Goal: Information Seeking & Learning: Learn about a topic

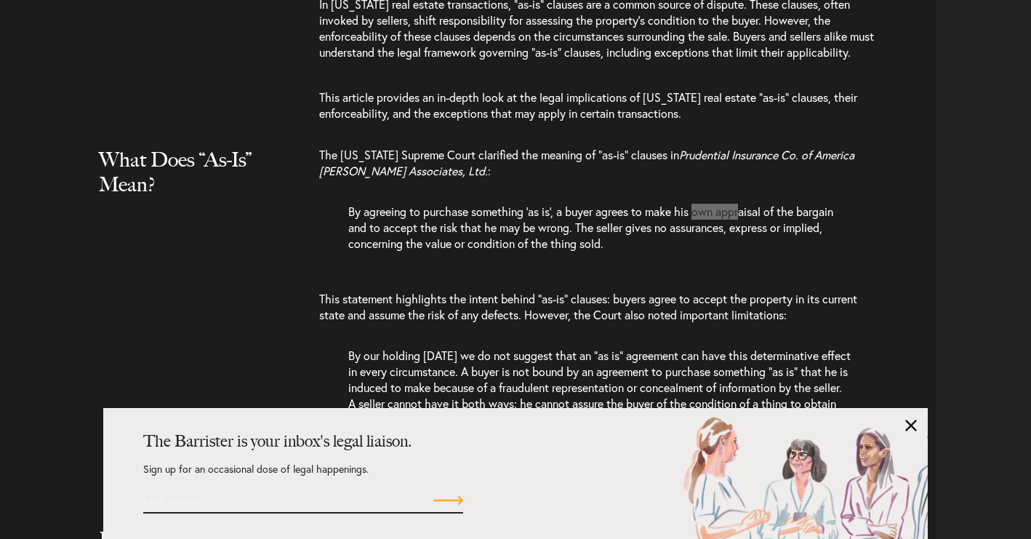
scroll to position [1232, 0]
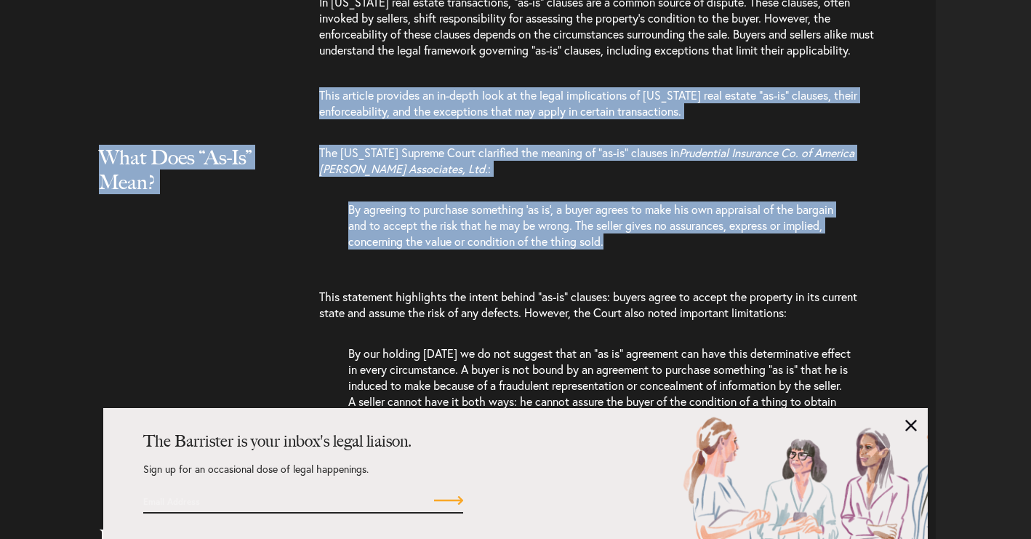
drag, startPoint x: 320, startPoint y: 50, endPoint x: 619, endPoint y: 198, distance: 334.3
click at [567, 145] on p "The [US_STATE] Supreme Court clarified the meaning of “as-is” clauses in Pruden…" at bounding box center [596, 168] width 555 height 47
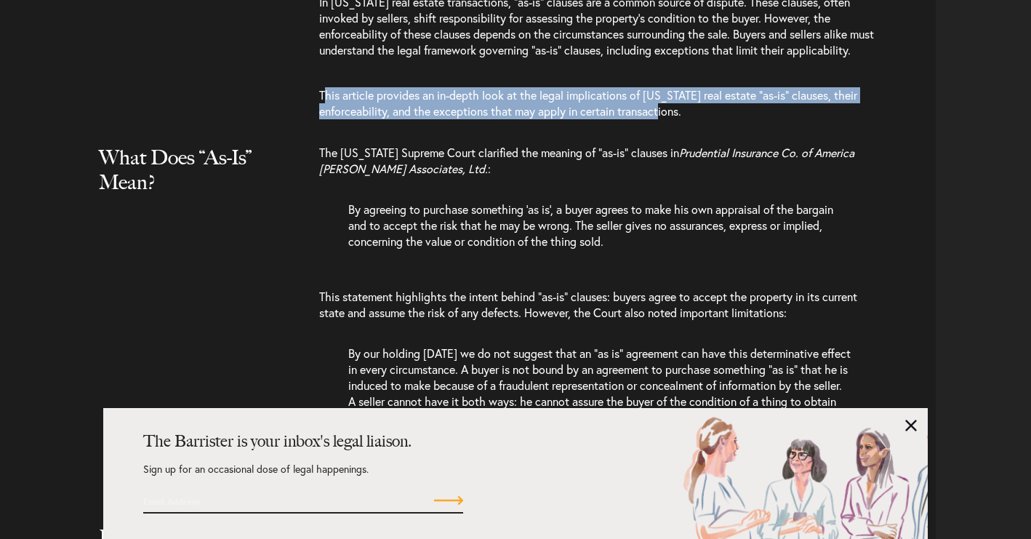
drag, startPoint x: 323, startPoint y: 49, endPoint x: 702, endPoint y: 79, distance: 380.0
click at [702, 79] on p "This article provides an in-depth look at the legal implications of [US_STATE] …" at bounding box center [596, 103] width 555 height 61
copy p "his article provides an in-depth look at the legal implications of [US_STATE] r…"
click at [911, 420] on link at bounding box center [911, 426] width 12 height 12
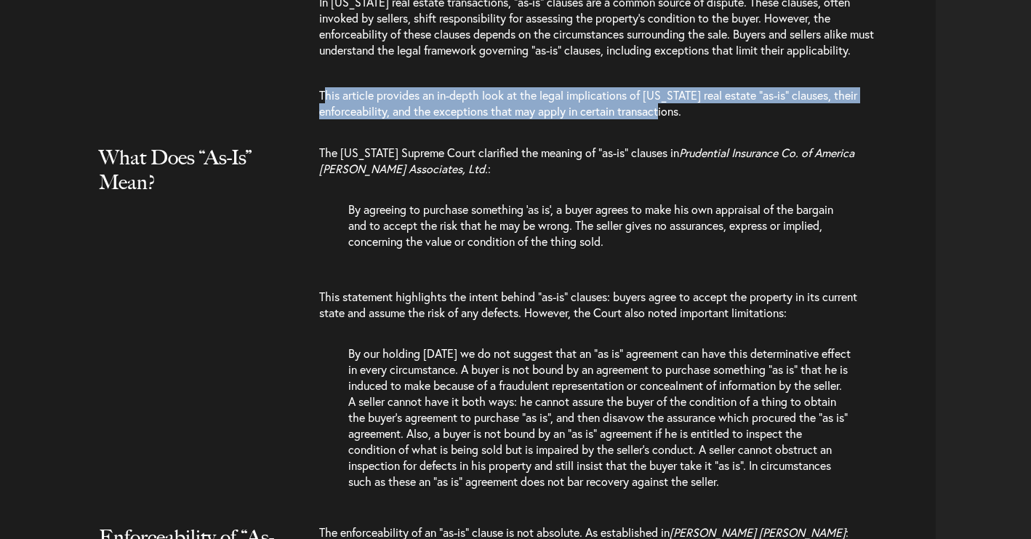
click at [548, 82] on p "This article provides an in-depth look at the legal implications of [US_STATE] …" at bounding box center [596, 103] width 555 height 61
drag, startPoint x: 321, startPoint y: 49, endPoint x: 718, endPoint y: 71, distance: 397.6
click at [718, 73] on p "This article provides an in-depth look at the legal implications of [US_STATE] …" at bounding box center [596, 103] width 555 height 61
copy p "This article provides an in-depth look at the legal implications of [US_STATE] …"
click at [600, 201] on p "By agreeing to purchase something ‘as is’, a buyer agrees to make his own appra…" at bounding box center [599, 232] width 502 height 63
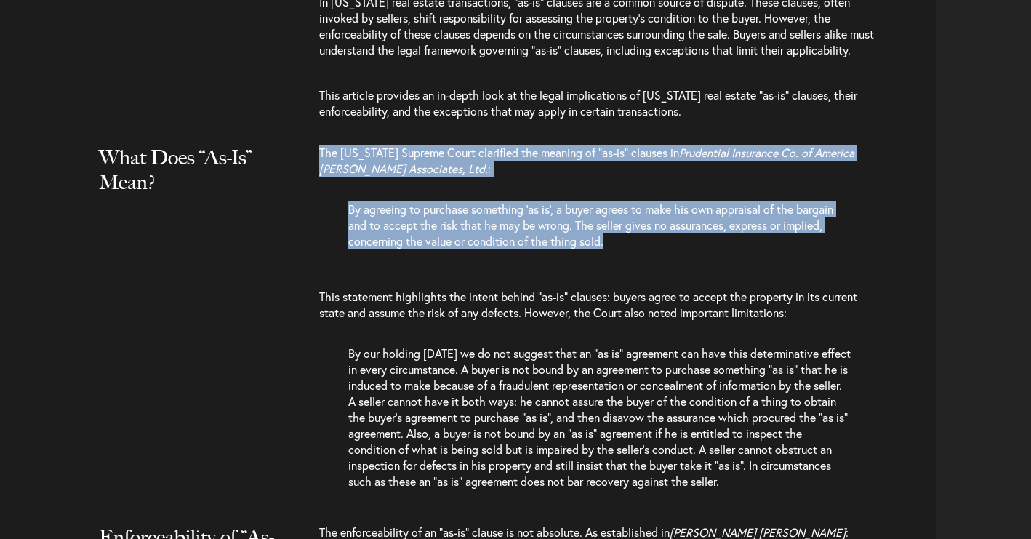
drag, startPoint x: 322, startPoint y: 112, endPoint x: 712, endPoint y: 204, distance: 400.3
click at [712, 204] on div "The [US_STATE] Supreme Court clarified the meaning of “as-is” clauses in Pruden…" at bounding box center [627, 329] width 617 height 369
copy div "The [US_STATE] Supreme Court clarified the meaning of “as-is” clauses in Pruden…"
click at [436, 358] on p "By our holding [DATE] we do not suggest that an “as is” agreement can have this…" at bounding box center [599, 424] width 502 height 158
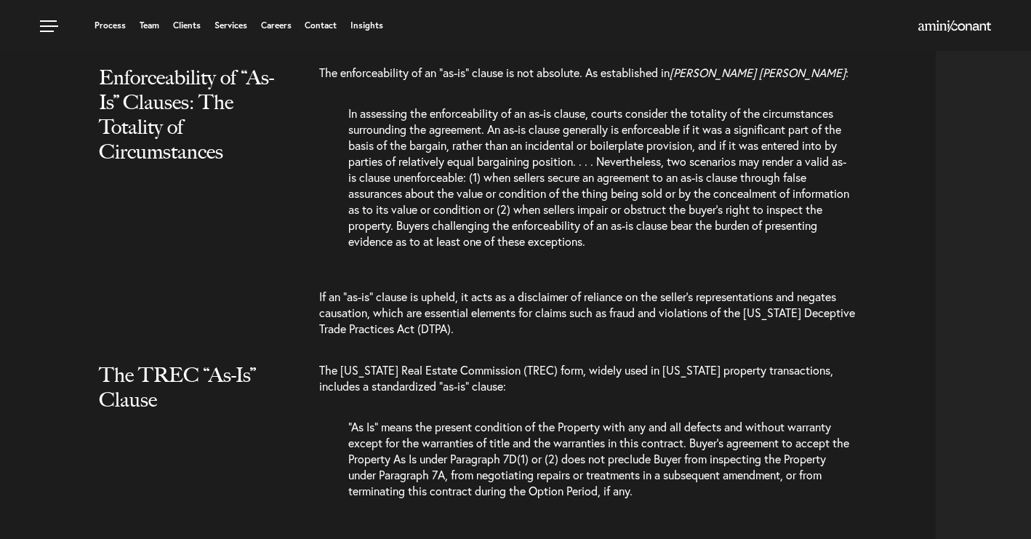
scroll to position [1567, 0]
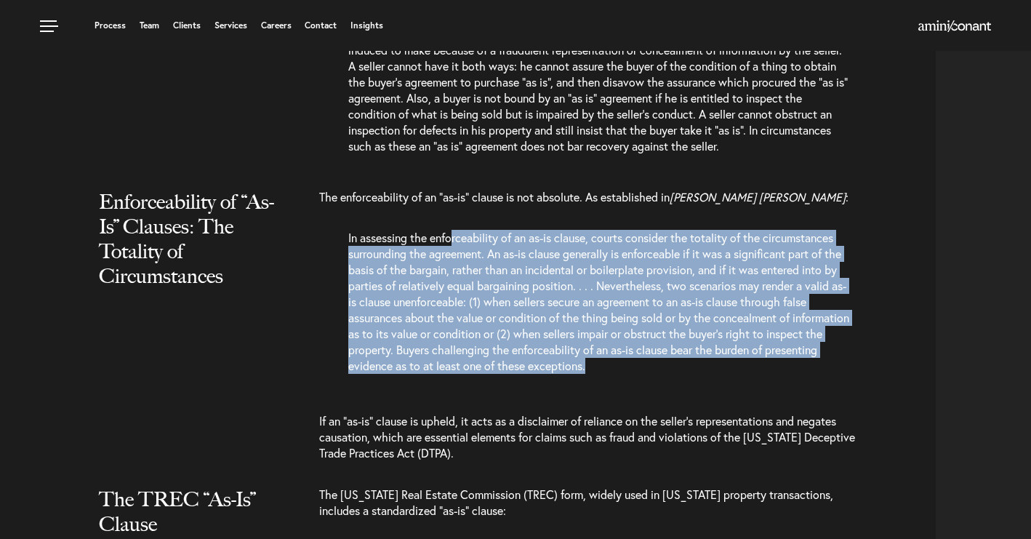
drag, startPoint x: 452, startPoint y: 194, endPoint x: 688, endPoint y: 329, distance: 271.6
click at [688, 329] on p "In assessing the enforceability of an as-is clause, courts consider the totalit…" at bounding box center [599, 309] width 502 height 158
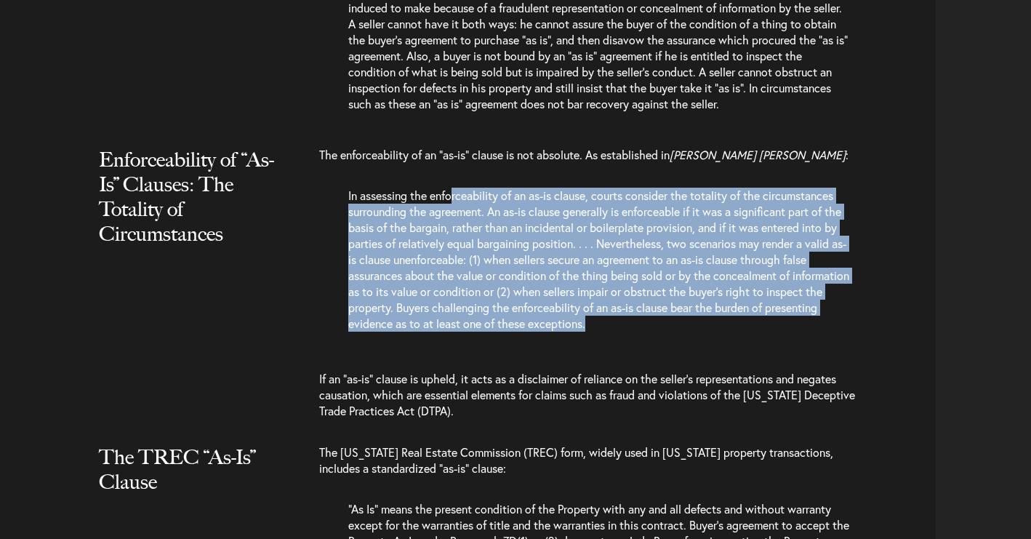
scroll to position [1618, 0]
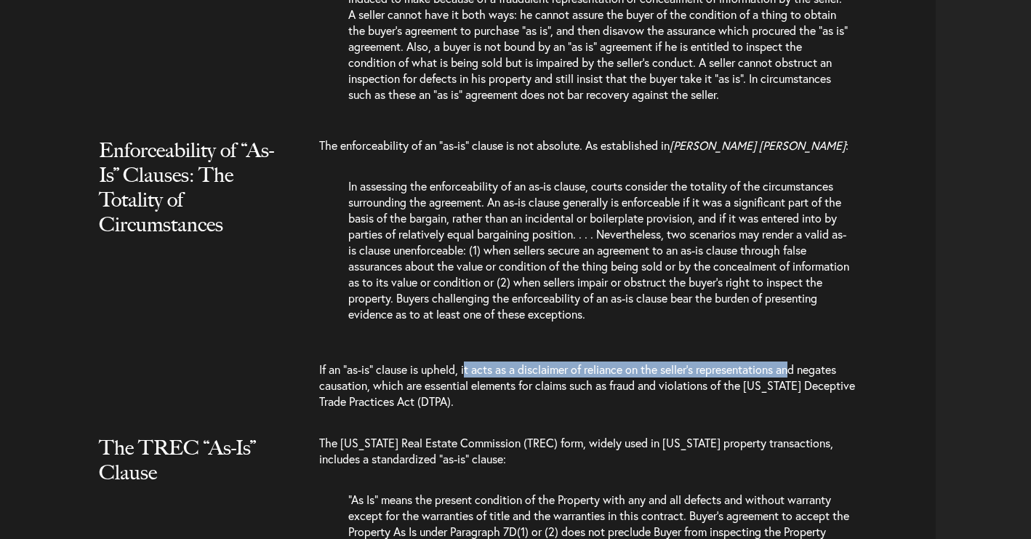
drag, startPoint x: 467, startPoint y: 329, endPoint x: 804, endPoint y: 331, distance: 336.6
click at [804, 347] on p "If an “as-is” clause is upheld, it acts as a disclaimer of reliance on the sell…" at bounding box center [596, 385] width 555 height 77
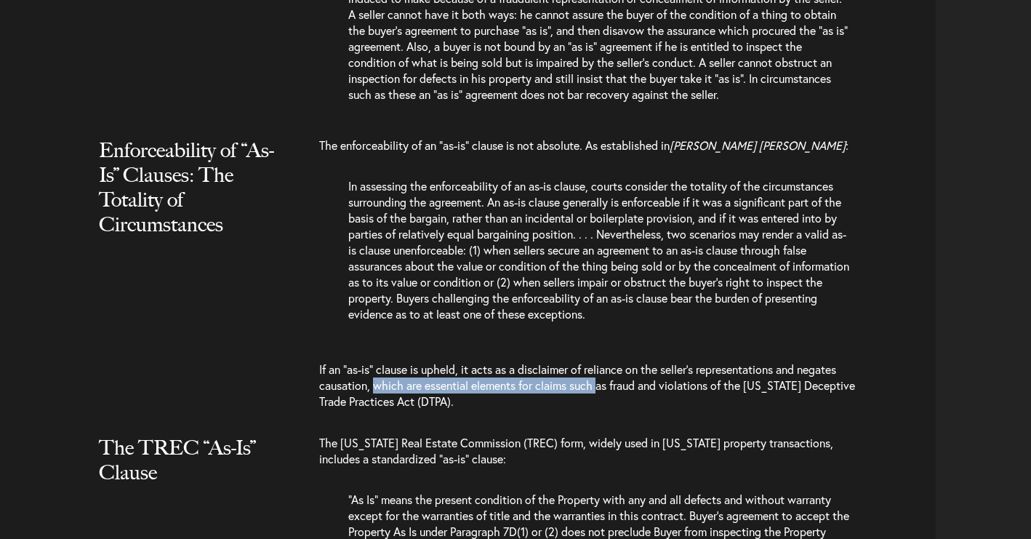
drag, startPoint x: 377, startPoint y: 342, endPoint x: 600, endPoint y: 343, distance: 222.5
click at [600, 347] on p "If an “as-is” clause is upheld, it acts as a disclaimer of reliance on the sell…" at bounding box center [596, 385] width 555 height 77
click at [566, 348] on p "If an “as-is” clause is upheld, it acts as a disclaimer of reliance on the sell…" at bounding box center [596, 385] width 555 height 77
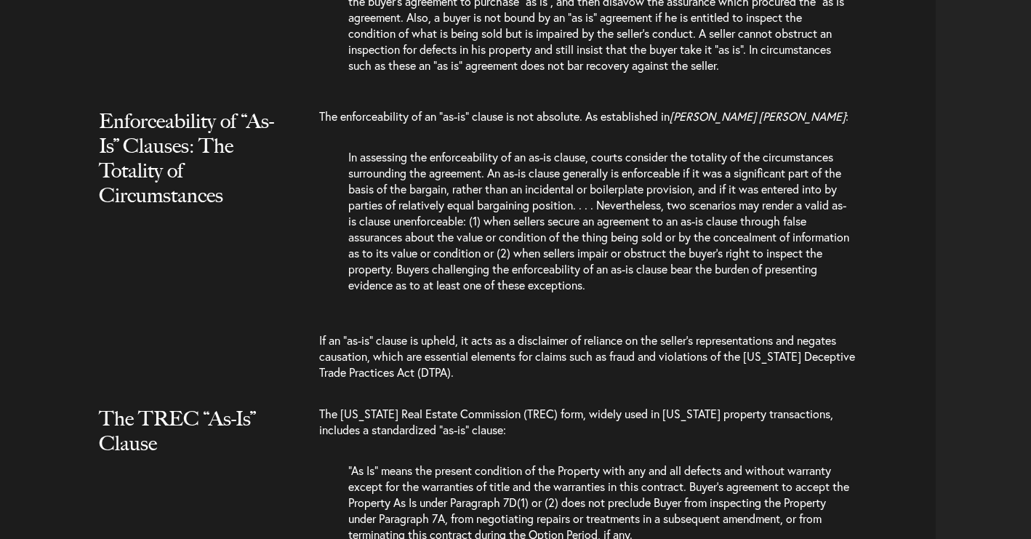
scroll to position [1712, 0]
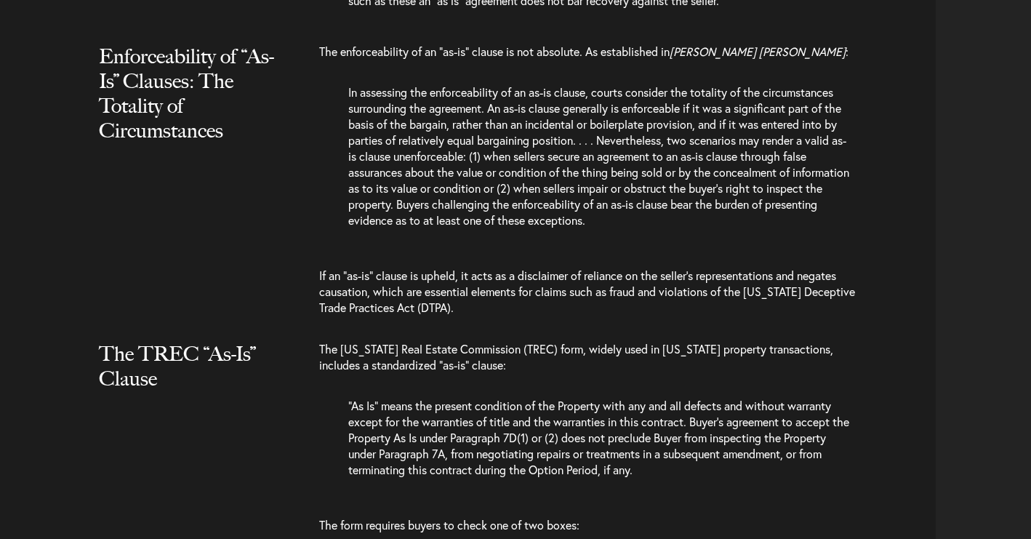
click at [575, 341] on p "The [US_STATE] Real Estate Commission (TREC) form, widely used in [US_STATE] pr…" at bounding box center [596, 364] width 555 height 47
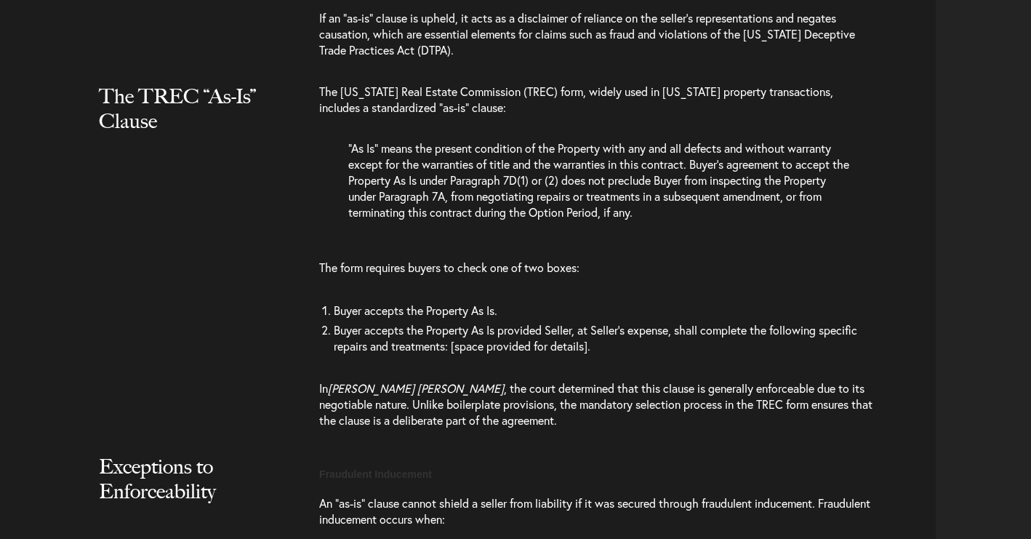
scroll to position [2092, 0]
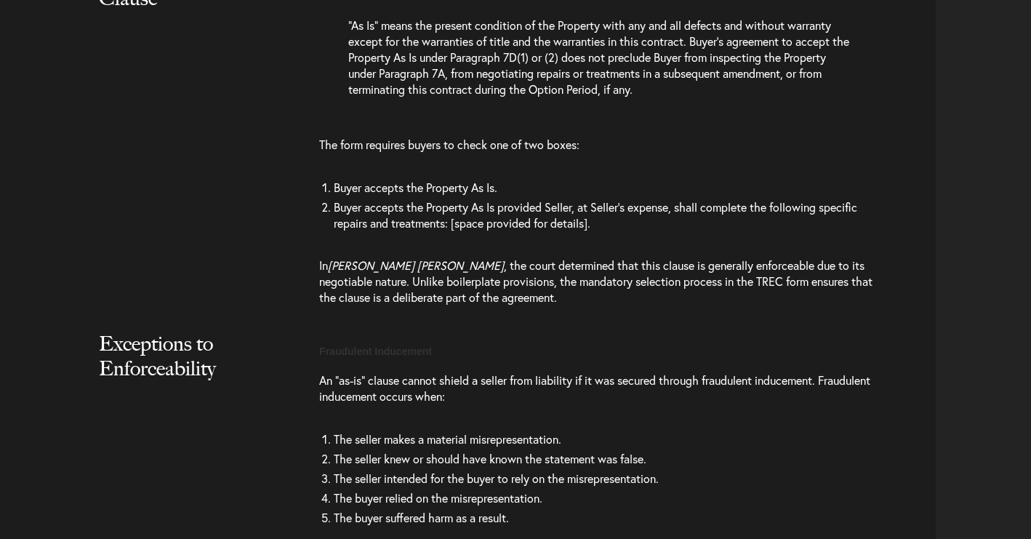
click at [359, 243] on p "In [PERSON_NAME] [PERSON_NAME] , the court determined that this clause is gener…" at bounding box center [596, 281] width 555 height 77
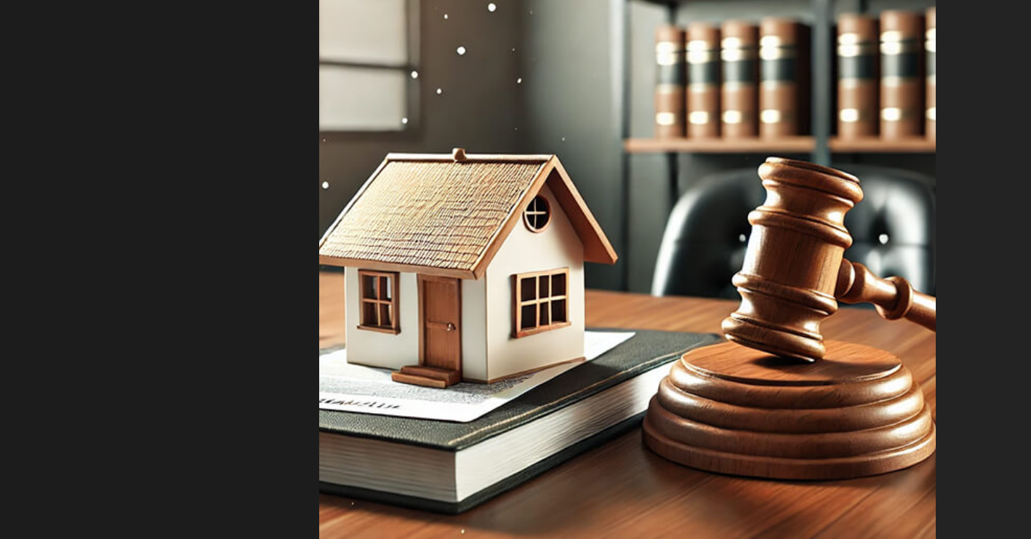
scroll to position [1136, 0]
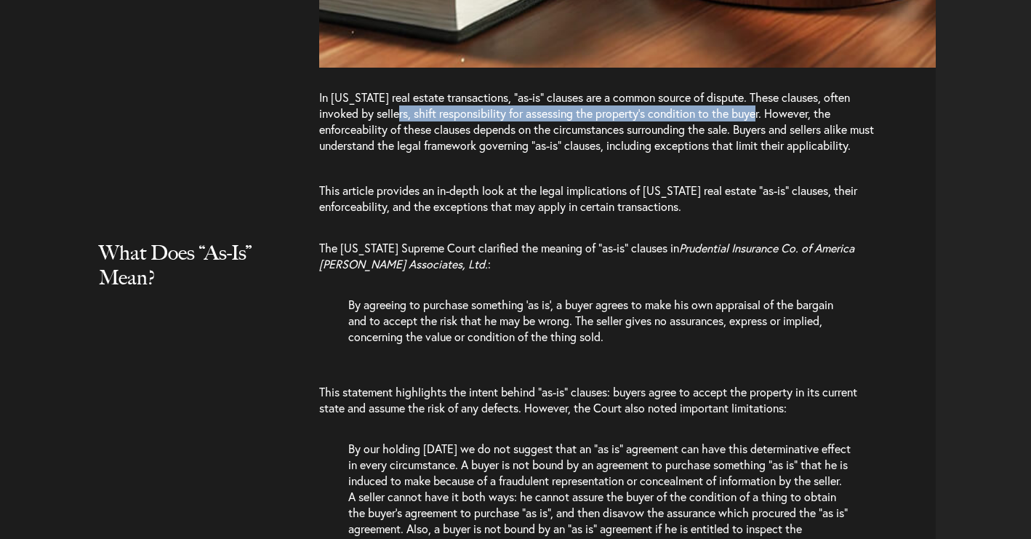
drag, startPoint x: 420, startPoint y: 55, endPoint x: 787, endPoint y: 57, distance: 366.4
click at [787, 89] on p "In [US_STATE] real estate transactions, “as-is” clauses are a common source of …" at bounding box center [596, 128] width 555 height 79
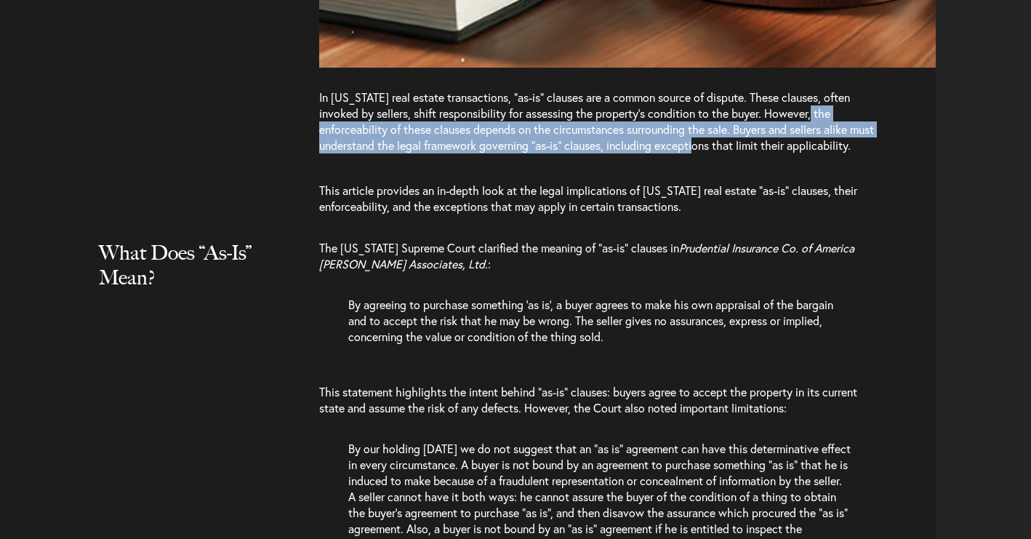
drag, startPoint x: 321, startPoint y: 73, endPoint x: 752, endPoint y: 80, distance: 431.9
click at [752, 89] on p "In [US_STATE] real estate transactions, “as-is” clauses are a common source of …" at bounding box center [596, 128] width 555 height 79
click at [606, 94] on p "In [US_STATE] real estate transactions, “as-is” clauses are a common source of …" at bounding box center [596, 128] width 555 height 79
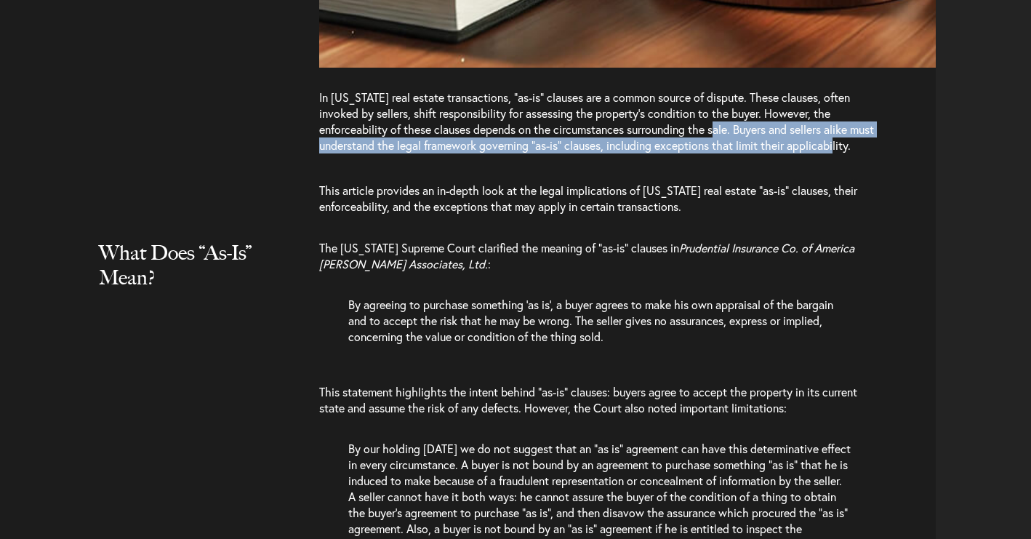
drag, startPoint x: 743, startPoint y: 73, endPoint x: 391, endPoint y: 101, distance: 353.0
click at [391, 101] on p "In [US_STATE] real estate transactions, “as-is” clauses are a common source of …" at bounding box center [596, 128] width 555 height 79
click at [483, 113] on p "In [US_STATE] real estate transactions, “as-is” clauses are a common source of …" at bounding box center [596, 128] width 555 height 79
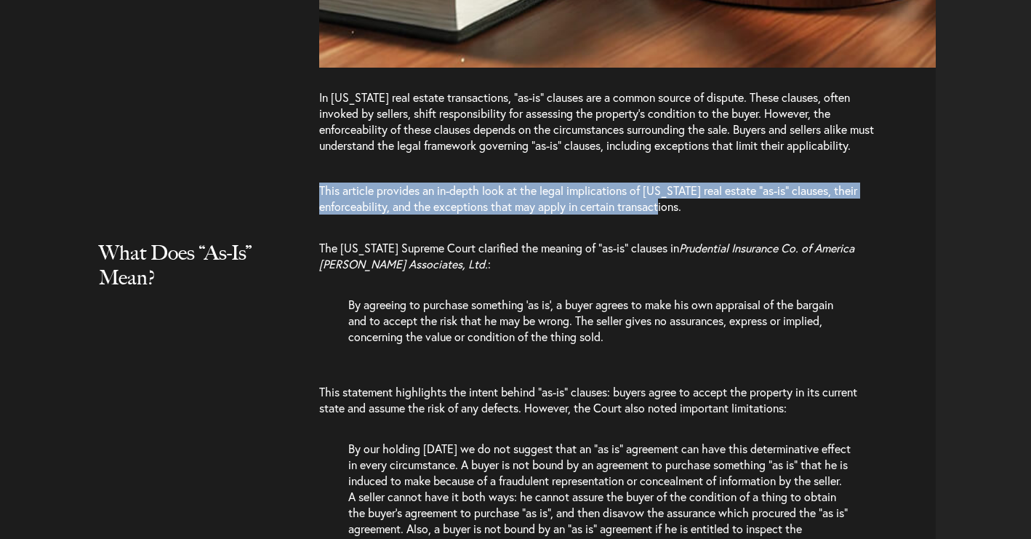
drag, startPoint x: 320, startPoint y: 147, endPoint x: 707, endPoint y: 163, distance: 387.1
click at [707, 168] on p "This article provides an in-depth look at the legal implications of [US_STATE] …" at bounding box center [596, 198] width 555 height 61
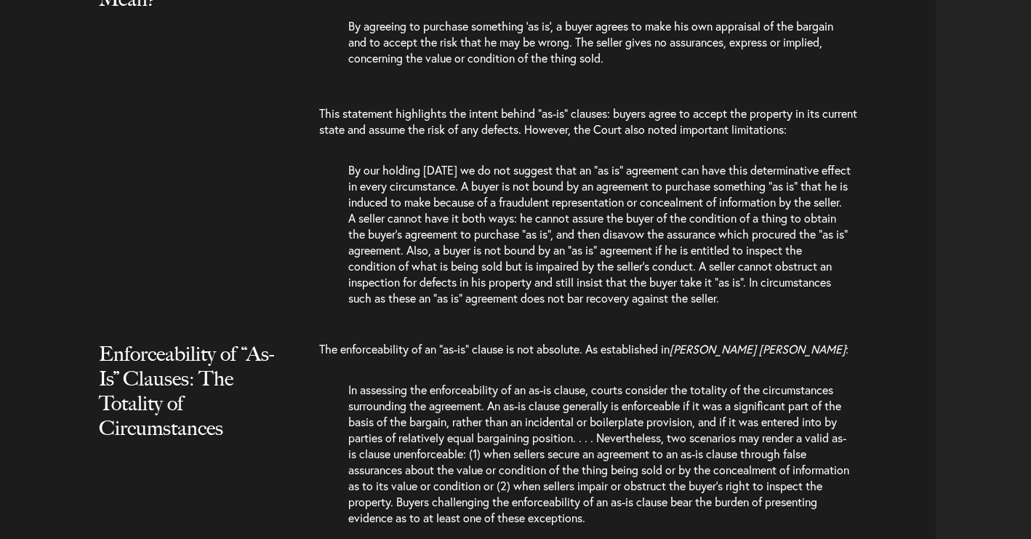
scroll to position [1515, 0]
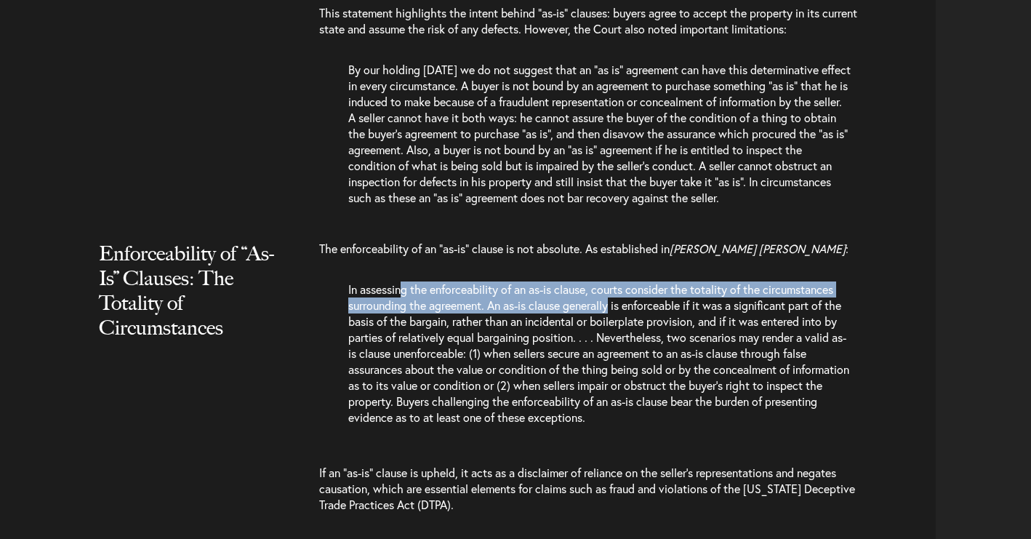
drag, startPoint x: 401, startPoint y: 254, endPoint x: 617, endPoint y: 256, distance: 215.2
click at [617, 281] on p "In assessing the enforceability of an as-is clause, courts consider the totalit…" at bounding box center [599, 360] width 502 height 158
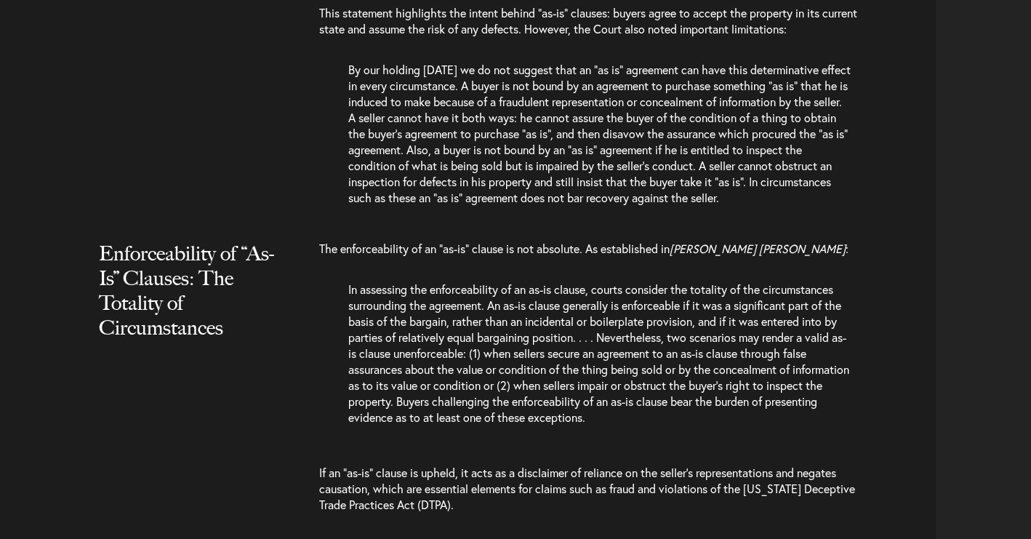
click at [427, 281] on p "In assessing the enforceability of an as-is clause, courts consider the totalit…" at bounding box center [599, 360] width 502 height 158
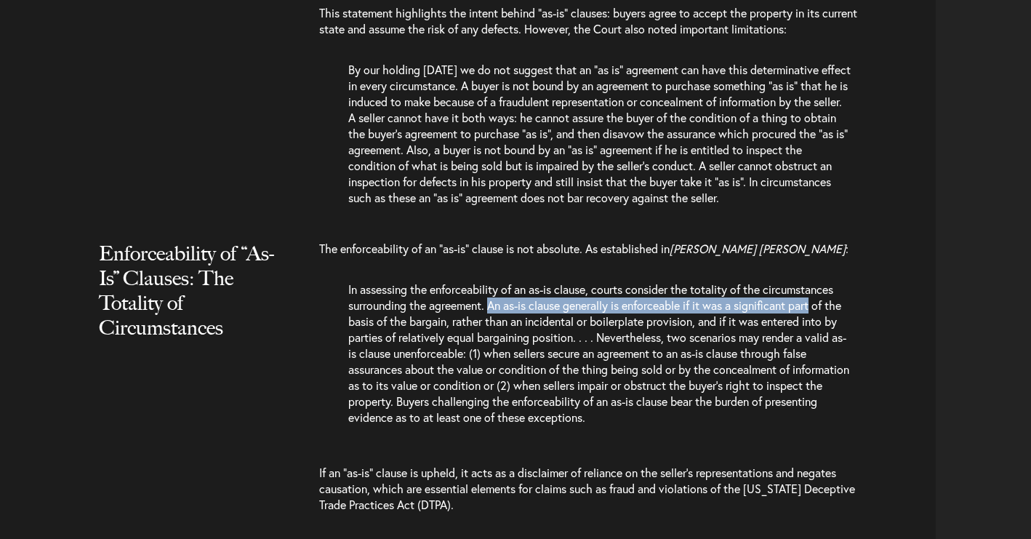
drag, startPoint x: 491, startPoint y: 267, endPoint x: 822, endPoint y: 270, distance: 330.8
click at [822, 281] on p "In assessing the enforceability of an as-is clause, courts consider the totalit…" at bounding box center [599, 360] width 502 height 158
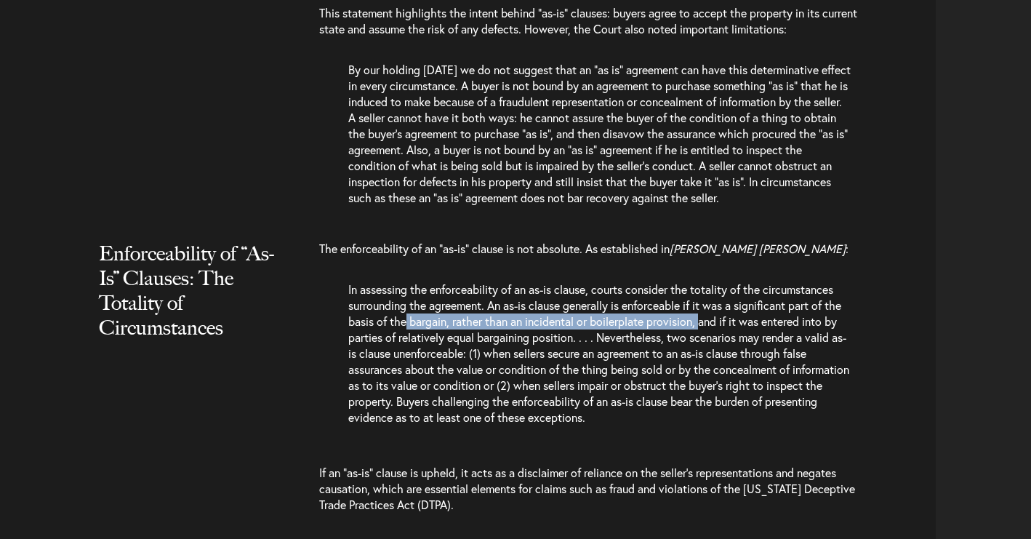
drag, startPoint x: 427, startPoint y: 281, endPoint x: 725, endPoint y: 284, distance: 298.1
click at [725, 284] on p "In assessing the enforceability of an as-is clause, courts consider the totalit…" at bounding box center [599, 360] width 502 height 158
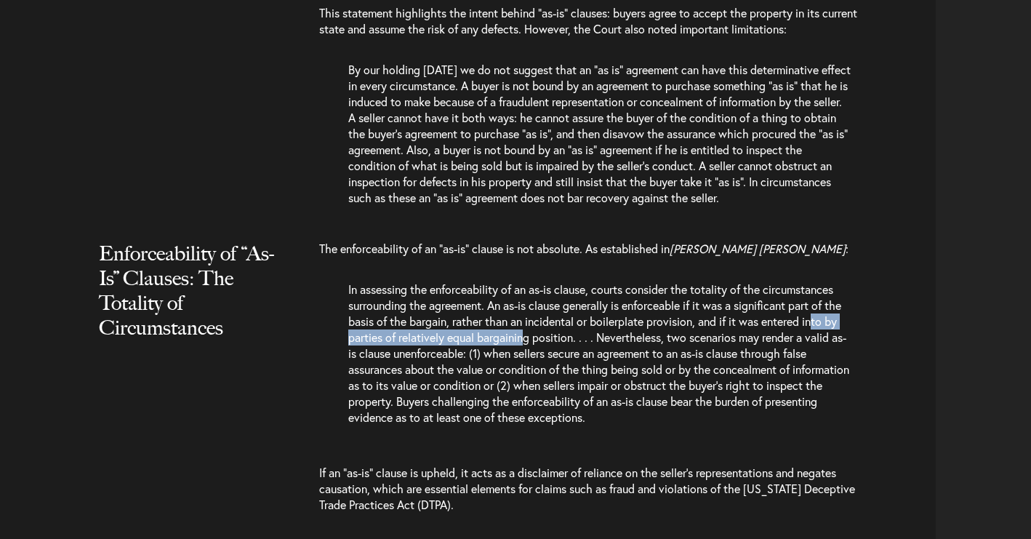
drag, startPoint x: 358, startPoint y: 300, endPoint x: 566, endPoint y: 299, distance: 208.7
click at [566, 299] on p "In assessing the enforceability of an as-is clause, courts consider the totalit…" at bounding box center [599, 360] width 502 height 158
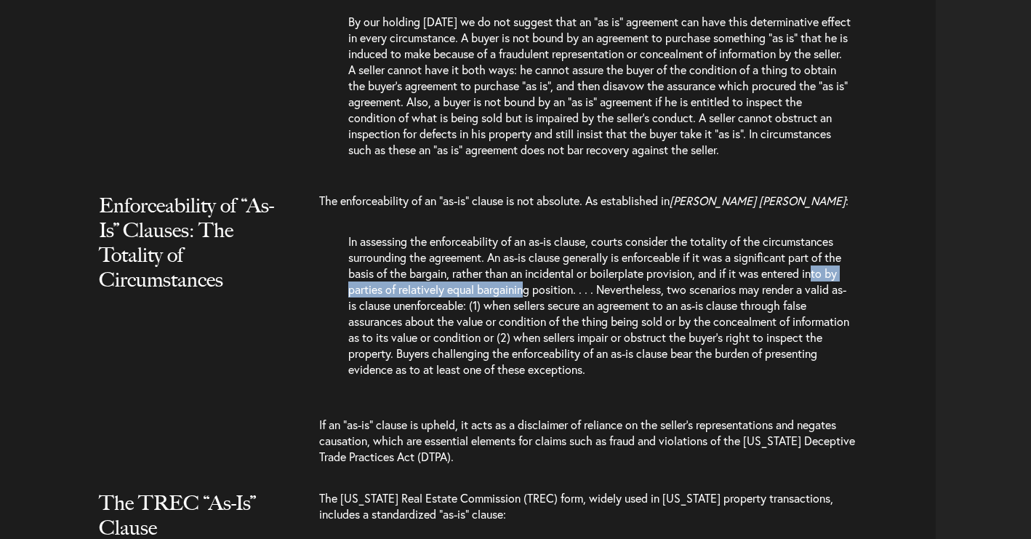
scroll to position [1566, 0]
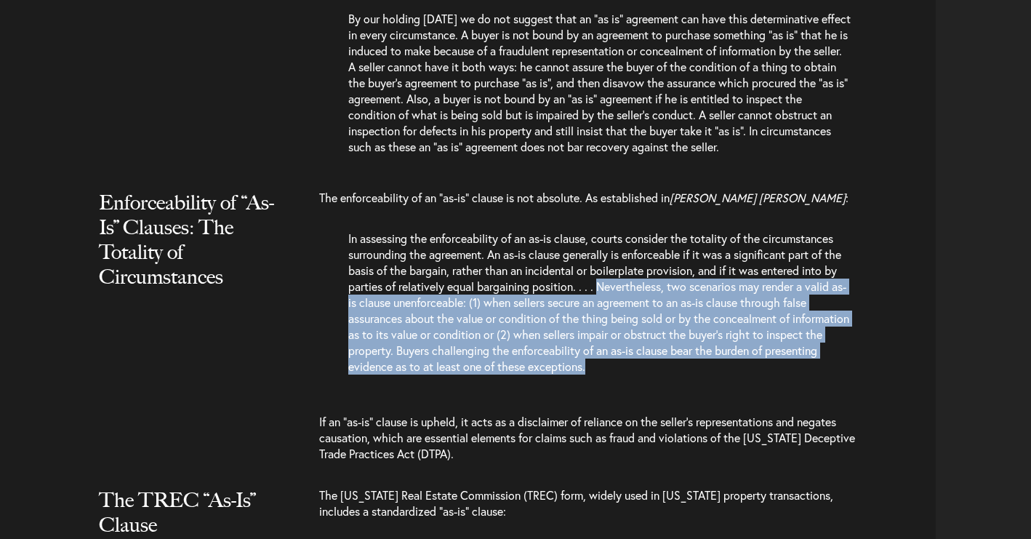
drag, startPoint x: 641, startPoint y: 246, endPoint x: 657, endPoint y: 330, distance: 85.3
click at [657, 330] on p "In assessing the enforceability of an as-is clause, courts consider the totalit…" at bounding box center [599, 309] width 502 height 158
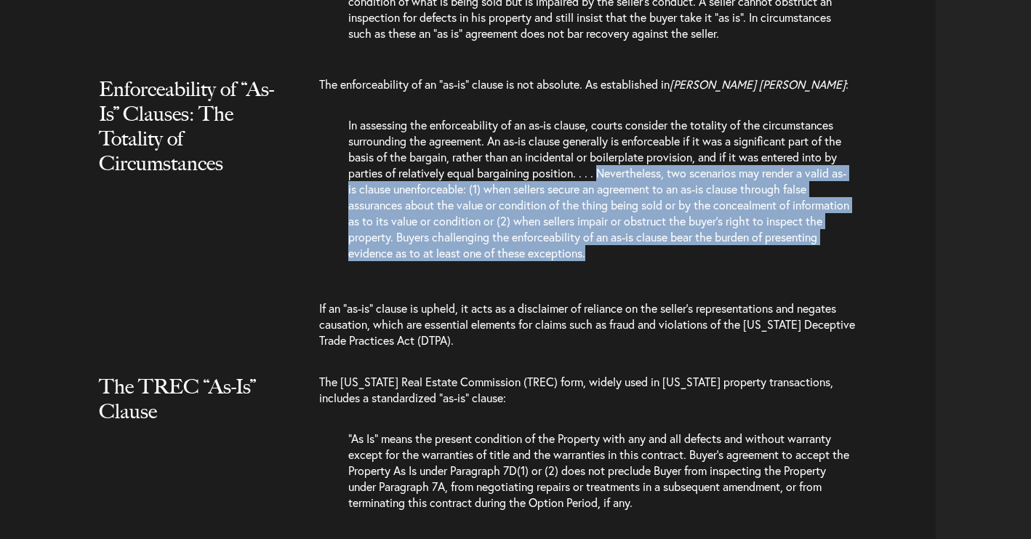
scroll to position [1682, 0]
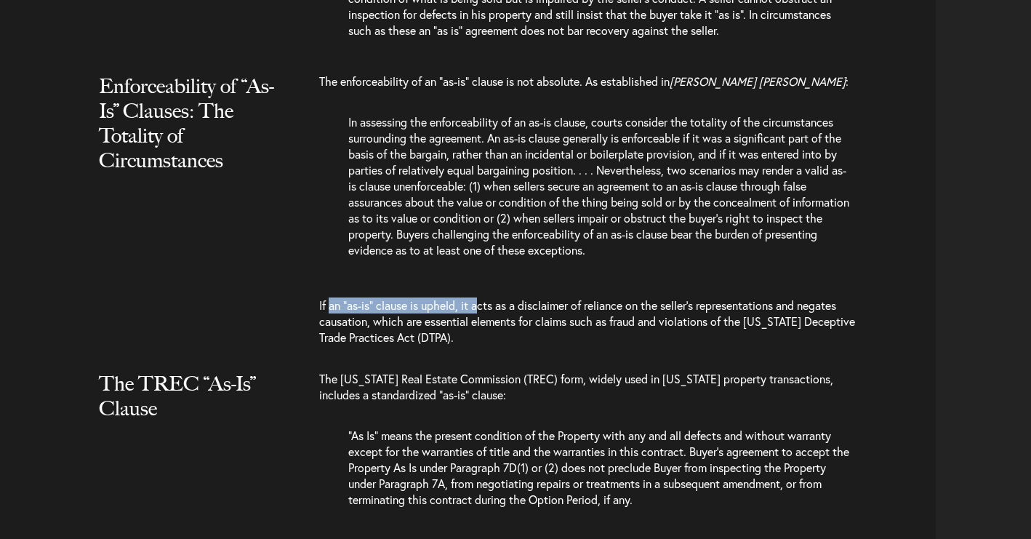
drag, startPoint x: 331, startPoint y: 265, endPoint x: 481, endPoint y: 271, distance: 150.6
click at [481, 283] on p "If an “as-is” clause is upheld, it acts as a disclaimer of reliance on the sell…" at bounding box center [596, 321] width 555 height 77
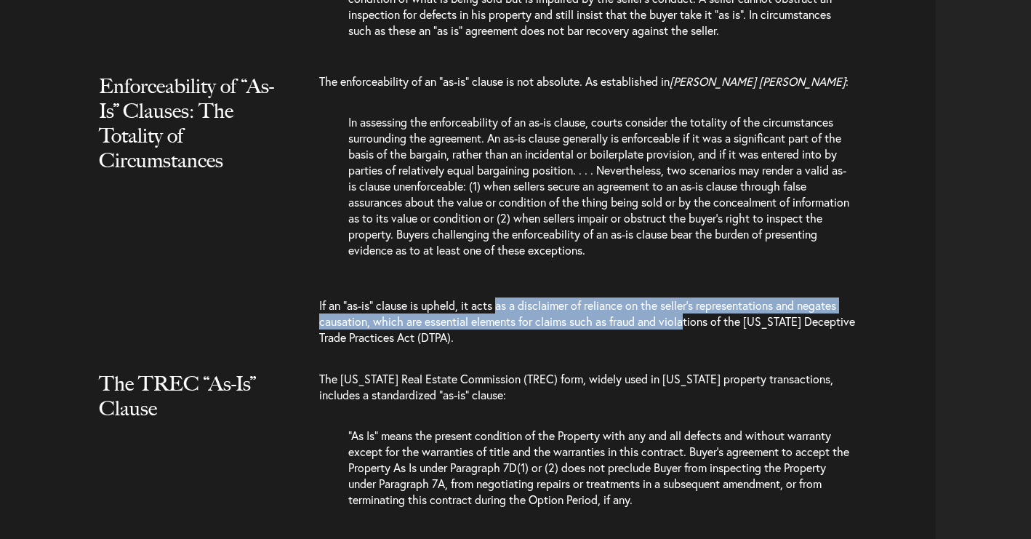
drag, startPoint x: 502, startPoint y: 271, endPoint x: 690, endPoint y: 278, distance: 188.4
click at [690, 283] on p "If an “as-is” clause is upheld, it acts as a disclaimer of reliance on the sell…" at bounding box center [596, 321] width 555 height 77
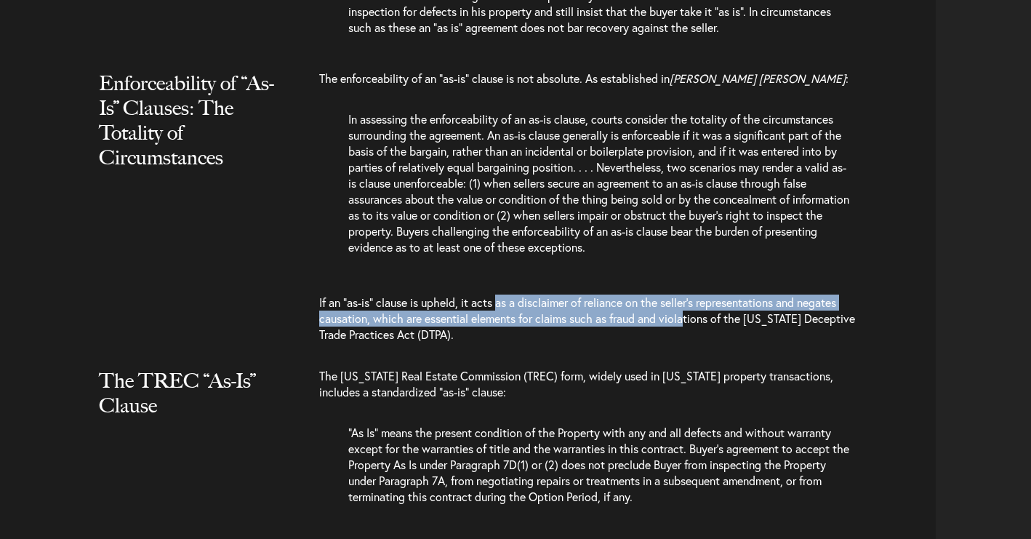
scroll to position [1766, 0]
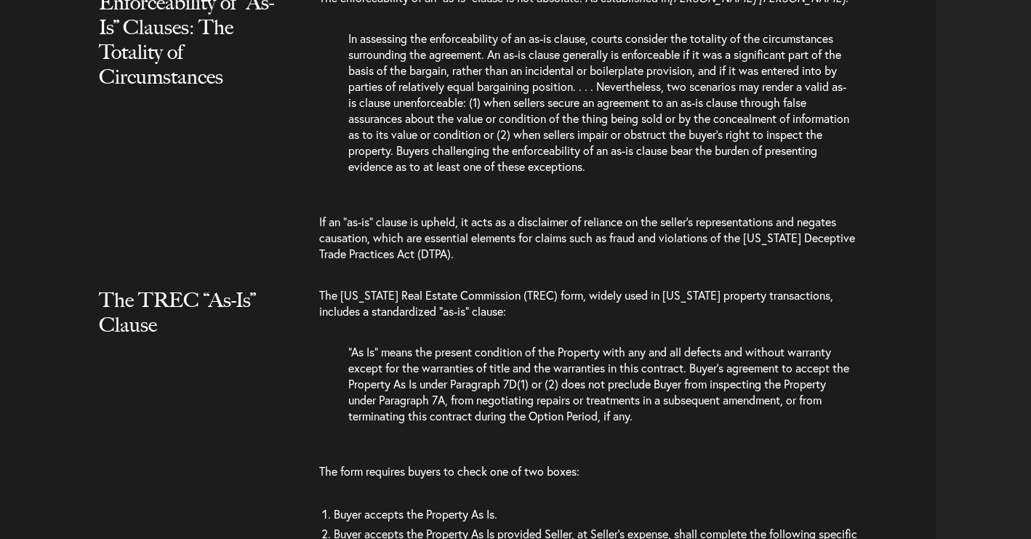
click at [475, 233] on p "If an “as-is” clause is upheld, it acts as a disclaimer of reliance on the sell…" at bounding box center [596, 237] width 555 height 77
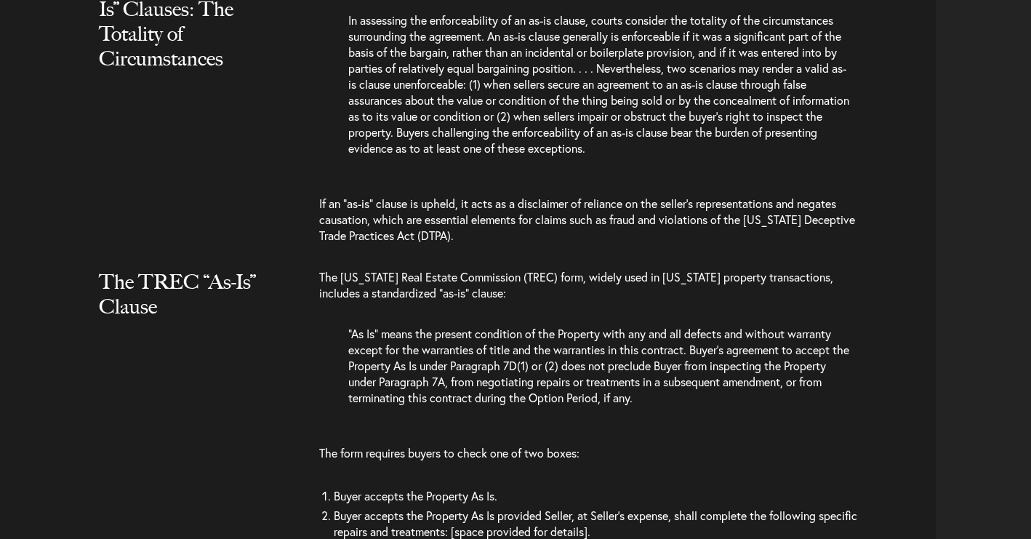
scroll to position [1822, 0]
